Goal: Find specific page/section: Find specific page/section

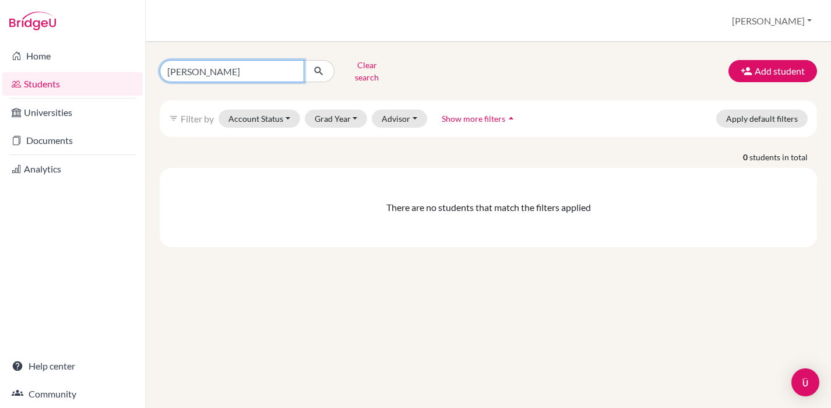
click at [248, 75] on input "[PERSON_NAME]" at bounding box center [232, 71] width 144 height 22
click at [192, 71] on input "[PERSON_NAME]" at bounding box center [232, 71] width 144 height 22
type input "[DEMOGRAPHIC_DATA]"
click at [319, 67] on button "submit" at bounding box center [318, 71] width 31 height 22
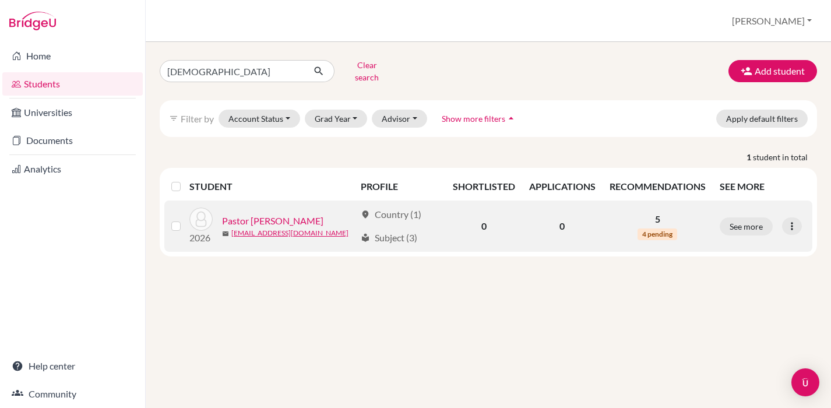
click at [270, 214] on link "Pastor [PERSON_NAME]" at bounding box center [272, 221] width 101 height 14
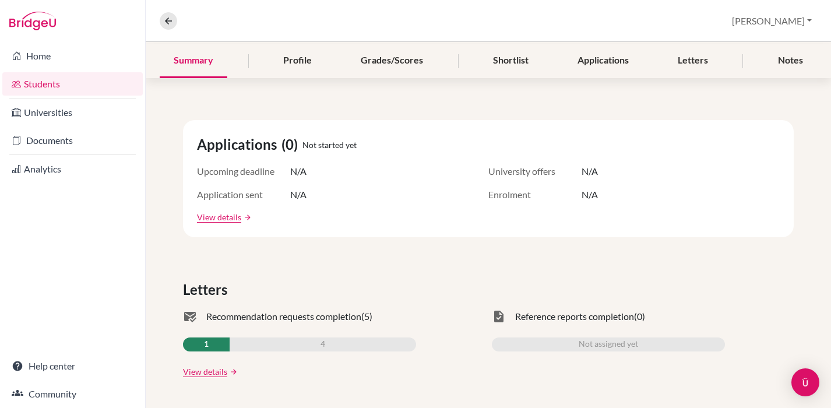
scroll to position [168, 0]
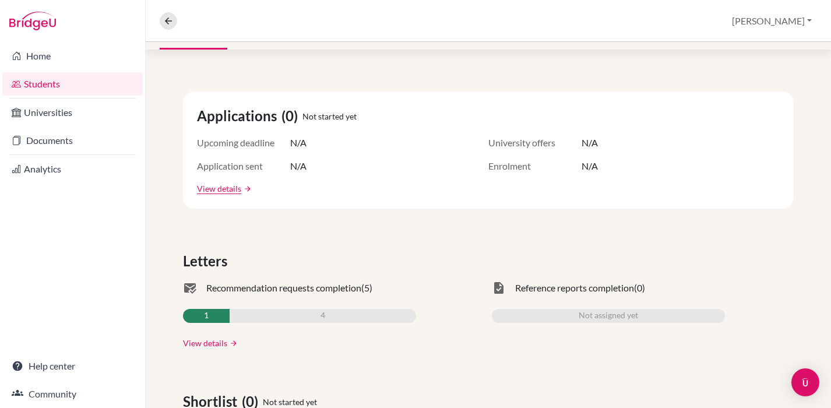
click at [213, 345] on link "View details" at bounding box center [205, 343] width 44 height 12
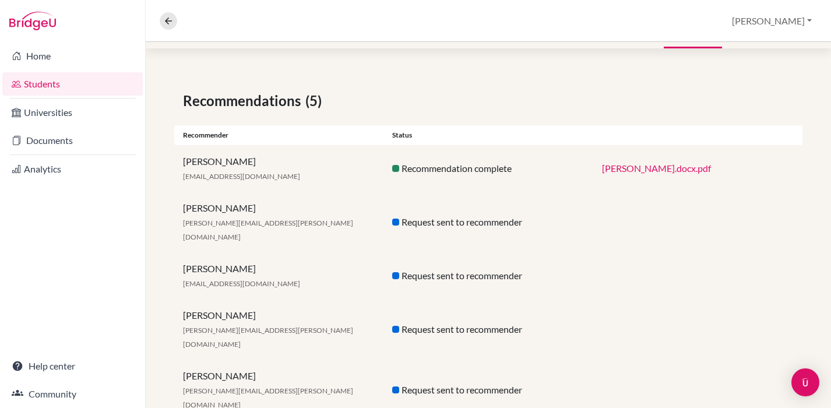
scroll to position [168, 0]
